Goal: Information Seeking & Learning: Learn about a topic

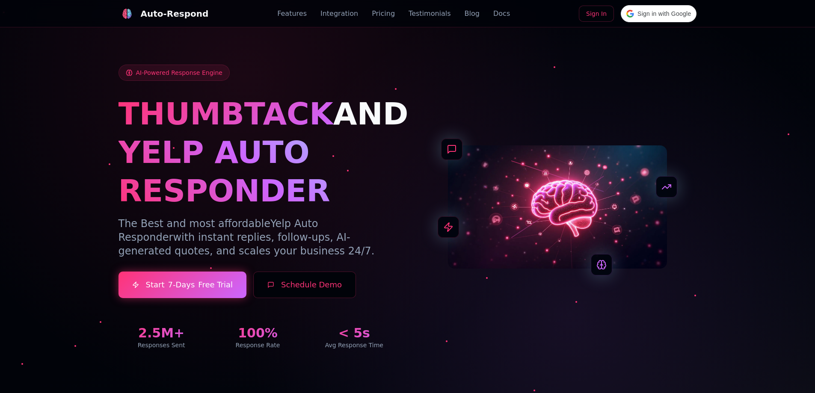
click at [465, 10] on link "Blog" at bounding box center [472, 14] width 15 height 10
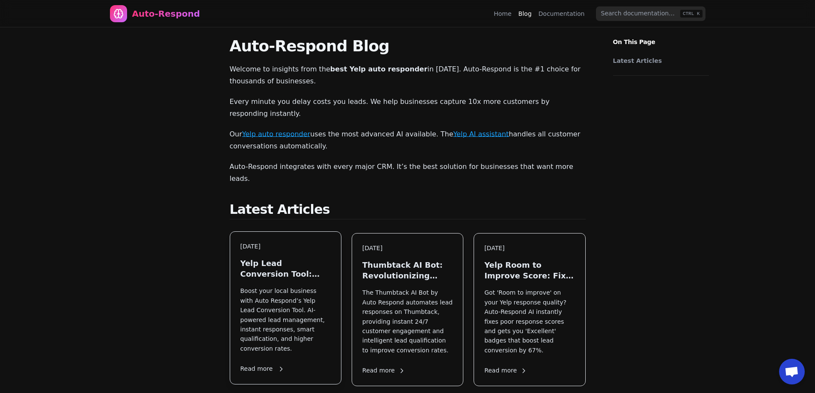
click at [293, 261] on div "[DATE] Yelp Lead Conversion Tool: Maximize Local Leads in [DATE] Boost your loc…" at bounding box center [285, 308] width 111 height 152
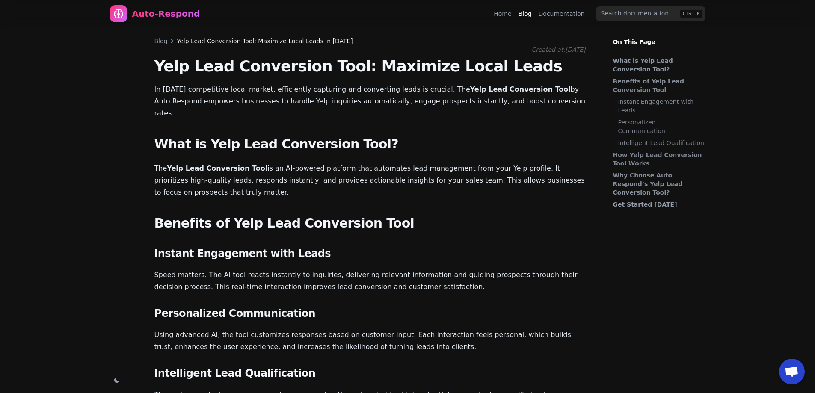
scroll to position [1650, 0]
